Goal: Find specific page/section

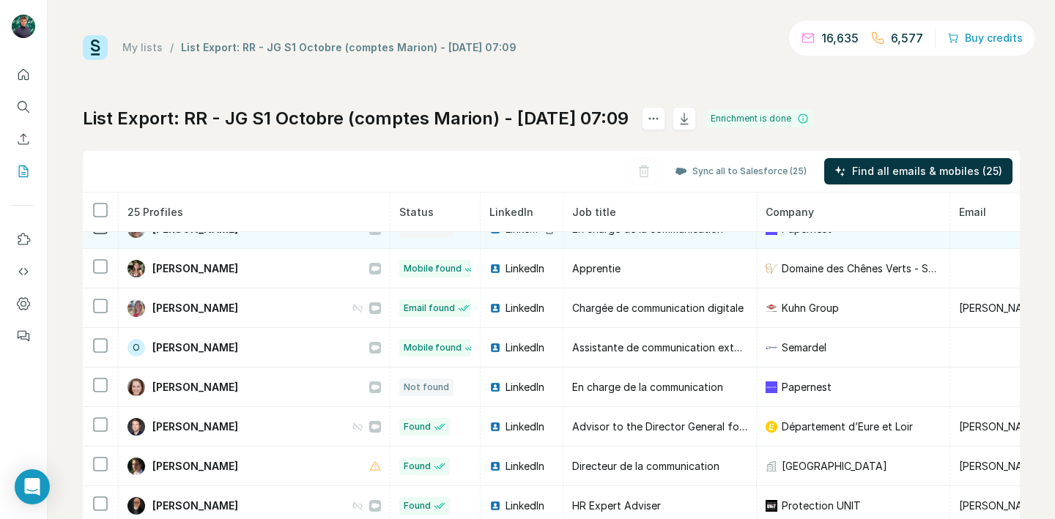
scroll to position [642, 0]
